Goal: Task Accomplishment & Management: Complete application form

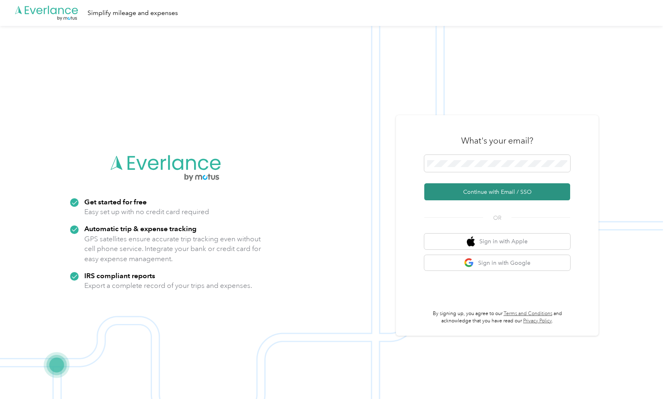
click at [475, 193] on button "Continue with Email / SSO" at bounding box center [497, 191] width 146 height 17
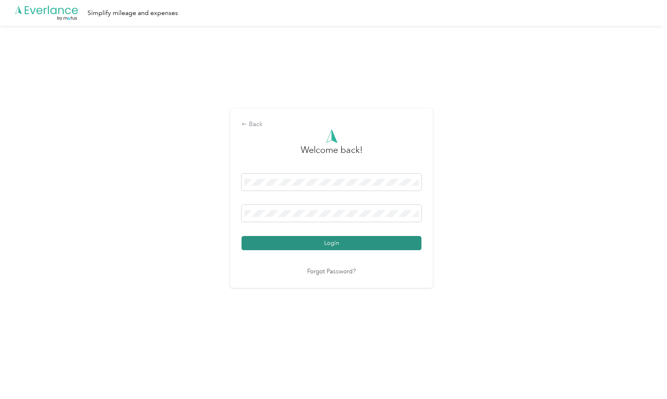
click at [313, 241] on button "Login" at bounding box center [331, 243] width 180 height 14
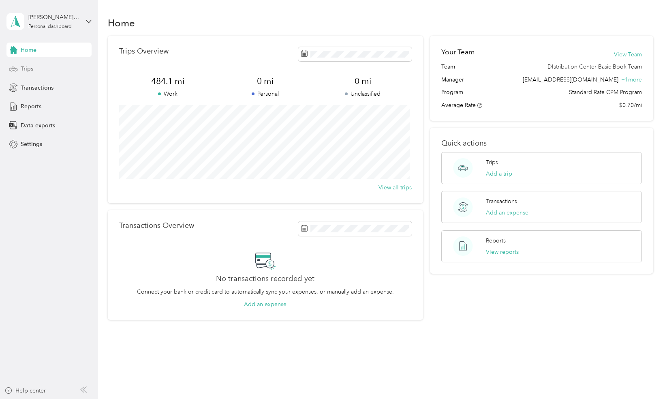
click at [32, 71] on span "Trips" at bounding box center [27, 68] width 13 height 9
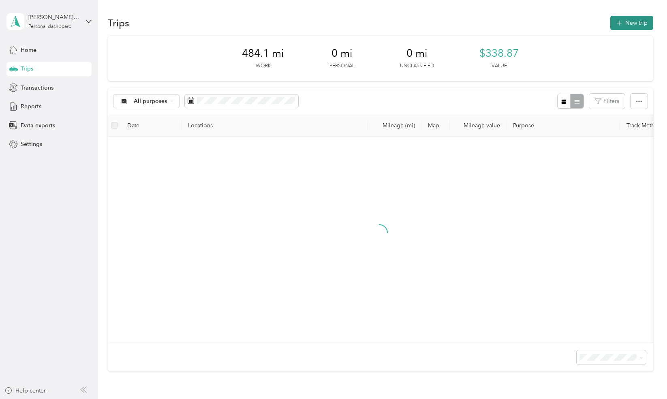
click at [629, 19] on button "New trip" at bounding box center [631, 23] width 43 height 14
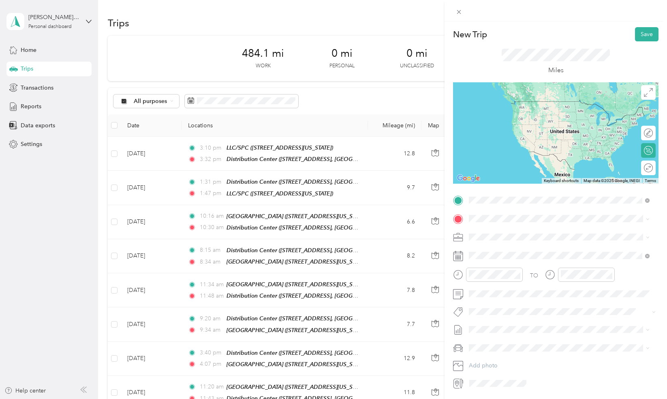
click at [525, 237] on div "TEAM Distribution Center [STREET_ADDRESS][PERSON_NAME][US_STATE]" at bounding box center [524, 238] width 81 height 20
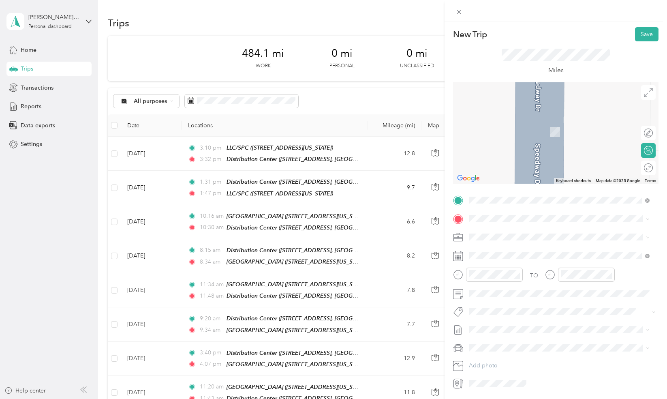
click at [542, 252] on strong "Central Office" at bounding box center [531, 250] width 38 height 7
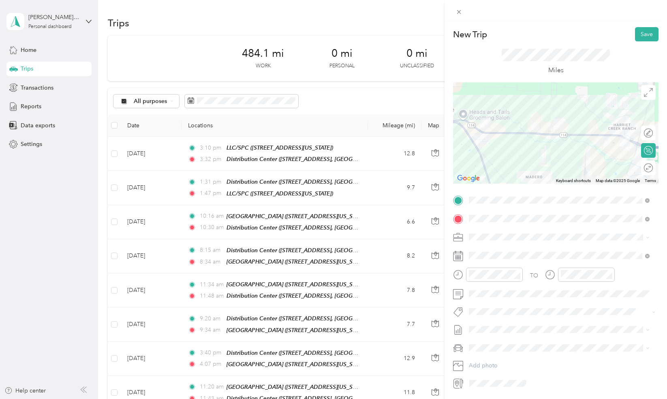
click at [457, 258] on icon at bounding box center [458, 256] width 10 height 10
click at [459, 255] on icon at bounding box center [458, 256] width 10 height 10
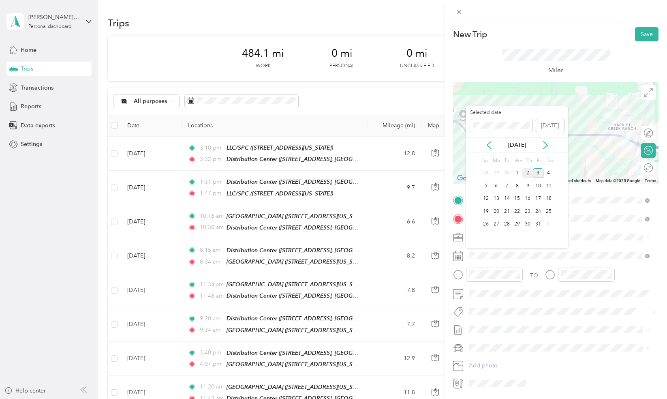
click at [529, 173] on div "2" at bounding box center [527, 173] width 11 height 10
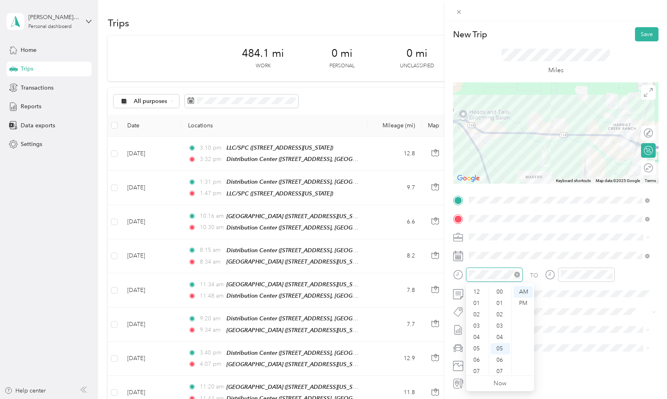
scroll to position [49, 0]
click at [478, 331] on div "08" at bounding box center [476, 333] width 19 height 11
drag, startPoint x: 478, startPoint y: 331, endPoint x: 476, endPoint y: 323, distance: 8.7
click at [476, 323] on div "07" at bounding box center [476, 322] width 19 height 11
click at [477, 332] on div "08" at bounding box center [476, 333] width 19 height 11
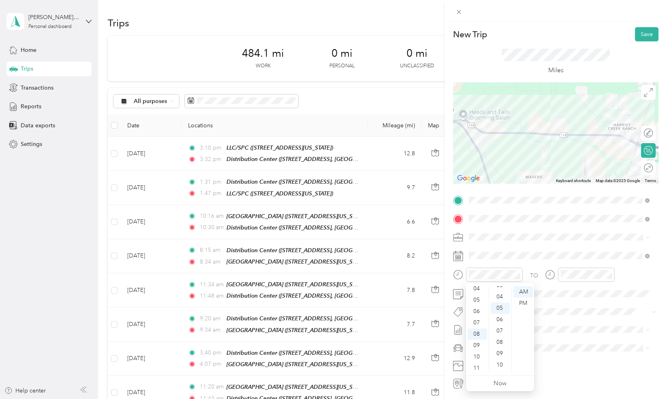
scroll to position [0, 0]
click at [501, 292] on div "00" at bounding box center [499, 291] width 19 height 11
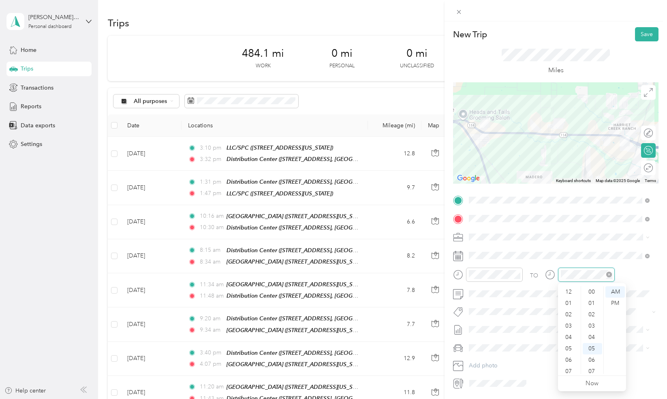
scroll to position [49, 0]
click at [565, 287] on div "04" at bounding box center [568, 288] width 19 height 11
click at [591, 331] on div "30" at bounding box center [591, 331] width 19 height 11
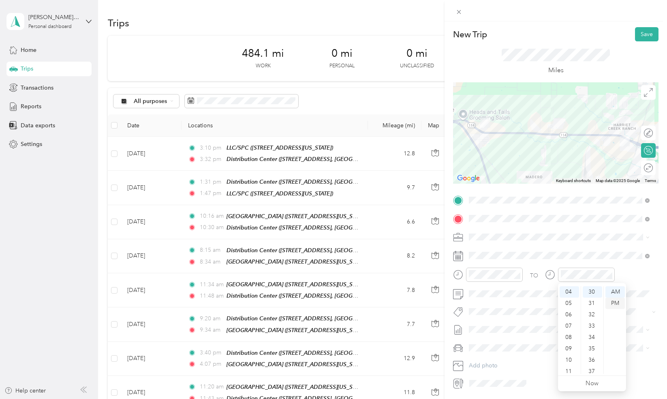
click at [618, 300] on div "PM" at bounding box center [614, 302] width 19 height 11
click at [643, 34] on button "Save" at bounding box center [646, 34] width 23 height 14
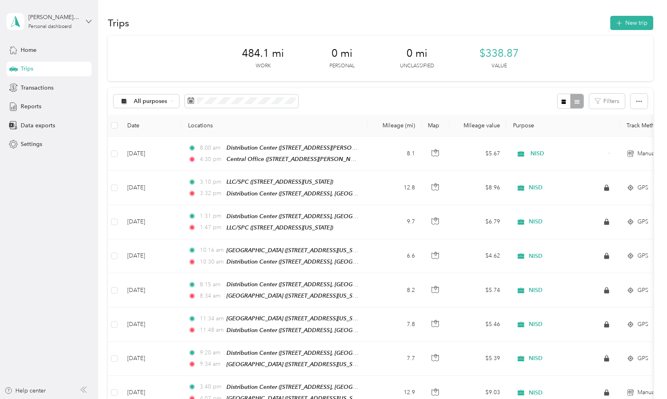
click at [89, 20] on icon at bounding box center [89, 22] width 6 height 6
click at [49, 68] on div "Log out" at bounding box center [114, 67] width 205 height 14
